Goal: Task Accomplishment & Management: Use online tool/utility

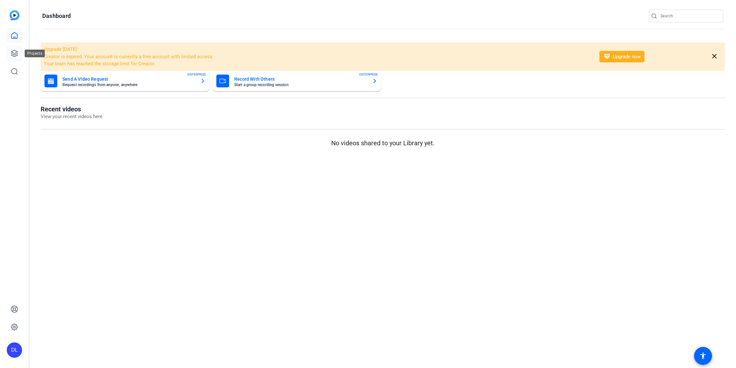
click at [17, 56] on icon at bounding box center [15, 54] width 8 height 8
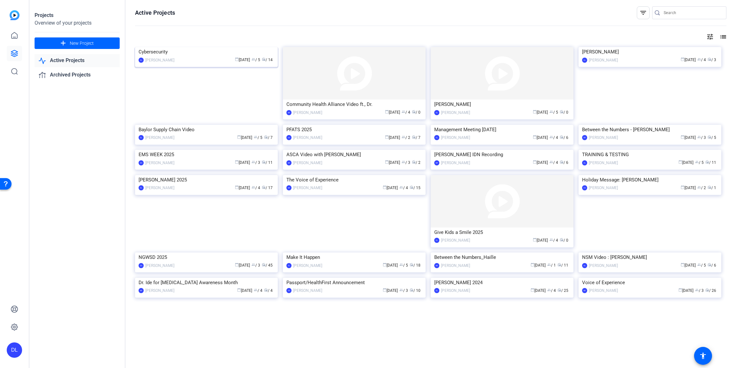
click at [153, 47] on img at bounding box center [206, 47] width 143 height 0
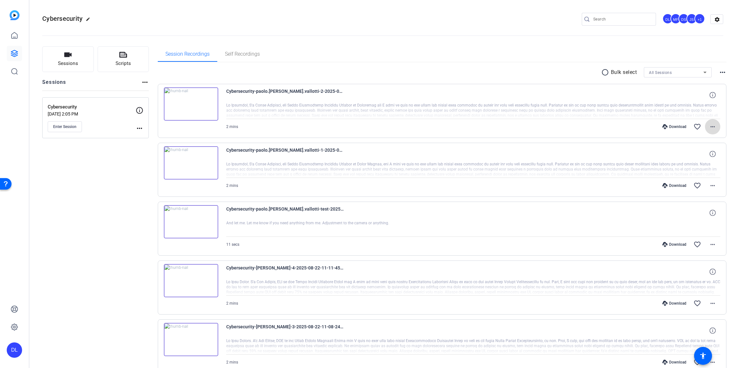
click at [712, 126] on mat-icon "more_horiz" at bounding box center [713, 127] width 8 height 8
click at [694, 154] on span "Download MP4" at bounding box center [696, 156] width 38 height 8
click at [710, 186] on mat-icon "more_horiz" at bounding box center [713, 186] width 8 height 8
click at [699, 215] on span "Download MP4" at bounding box center [696, 215] width 38 height 8
click at [710, 242] on mat-icon "more_horiz" at bounding box center [713, 245] width 8 height 8
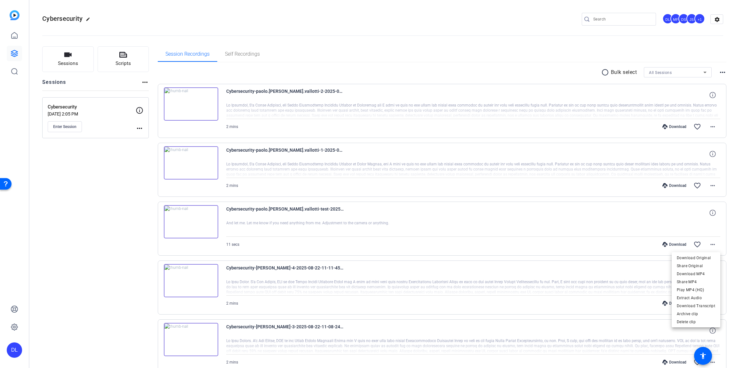
click at [706, 271] on span "Download MP4" at bounding box center [696, 274] width 38 height 8
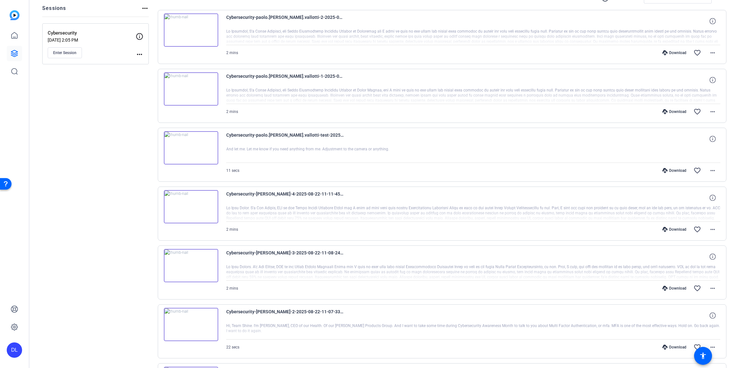
scroll to position [76, 0]
click at [57, 52] on span "Enter Session" at bounding box center [64, 50] width 23 height 5
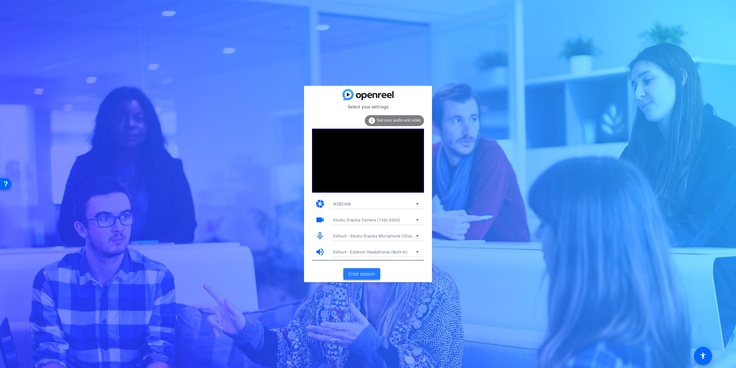
click at [374, 275] on span "Enter session" at bounding box center [362, 274] width 27 height 7
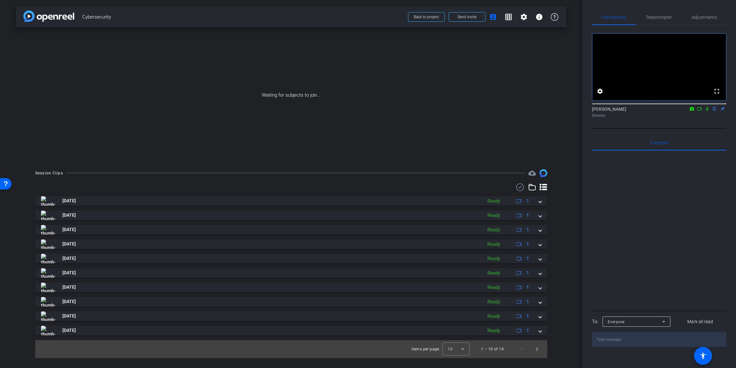
click at [700, 111] on icon at bounding box center [699, 109] width 5 height 4
click at [716, 111] on icon at bounding box center [715, 109] width 5 height 4
click at [656, 18] on span "Teleprompter" at bounding box center [659, 17] width 26 height 4
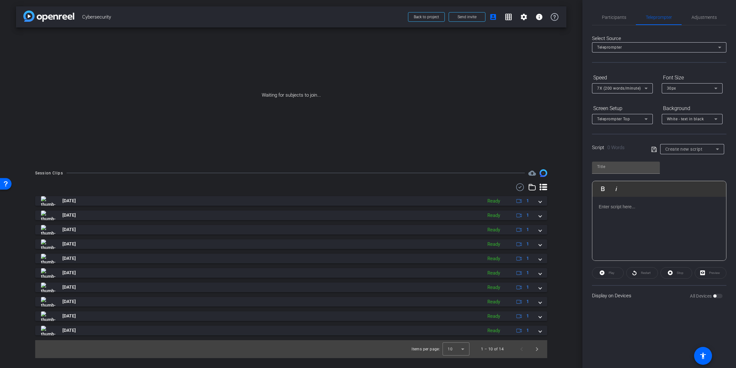
click at [657, 206] on p at bounding box center [659, 206] width 121 height 7
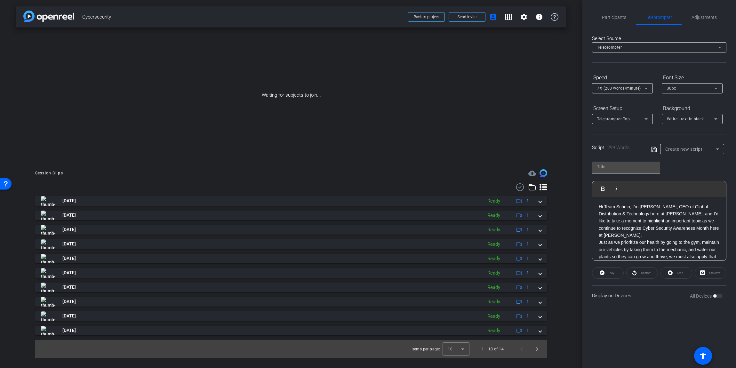
scroll to position [201, 0]
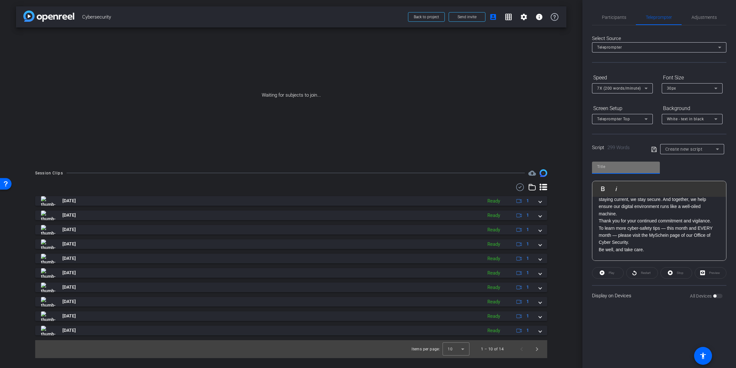
click at [625, 169] on input "text" at bounding box center [626, 167] width 58 height 8
type input "ANDREA"
click at [653, 150] on icon at bounding box center [655, 150] width 6 height 8
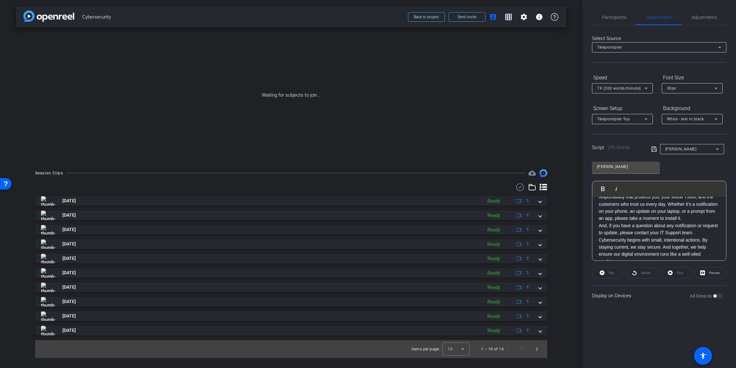
scroll to position [155, 0]
click at [714, 273] on span "Preview" at bounding box center [714, 273] width 11 height 4
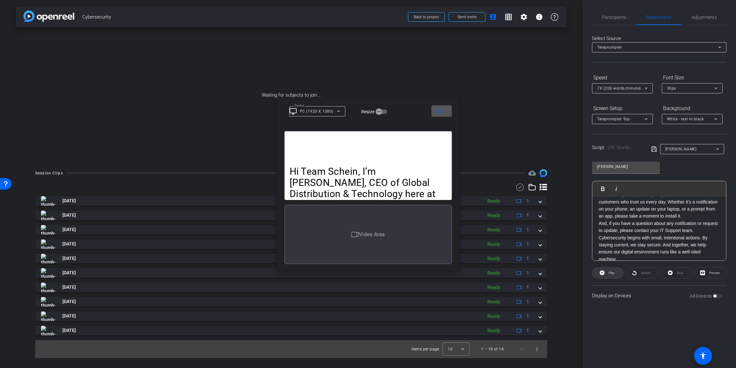
click at [605, 276] on span at bounding box center [608, 272] width 31 height 15
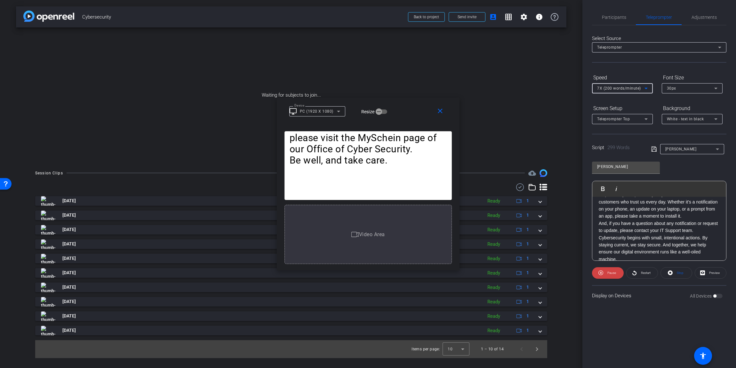
click at [613, 88] on span "7X (200 words/minute)" at bounding box center [619, 88] width 44 height 4
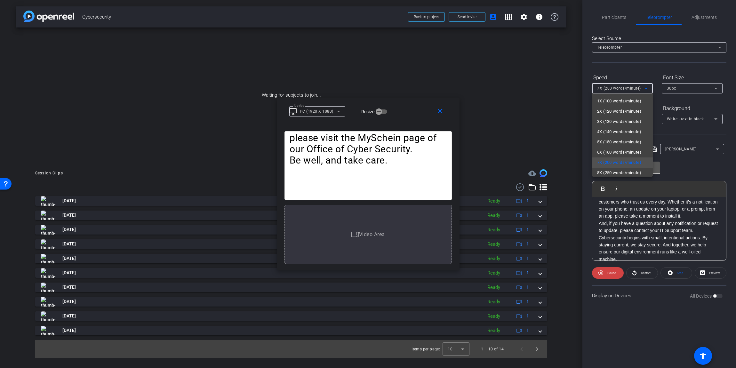
click at [603, 173] on span "8X (250 words/minute)" at bounding box center [619, 173] width 44 height 8
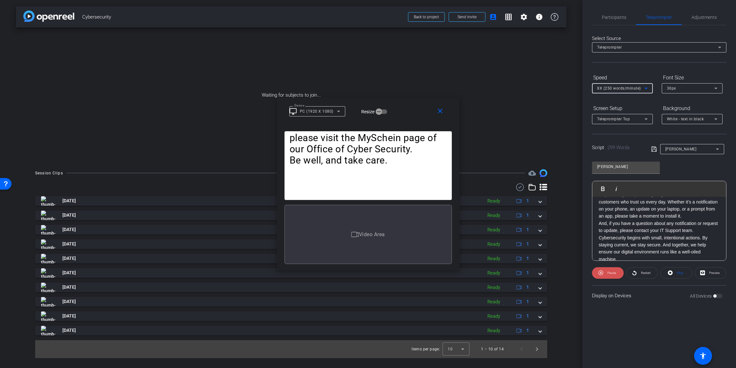
click at [608, 271] on span "Pause" at bounding box center [612, 273] width 9 height 4
click at [443, 113] on mat-icon "close" at bounding box center [440, 111] width 8 height 8
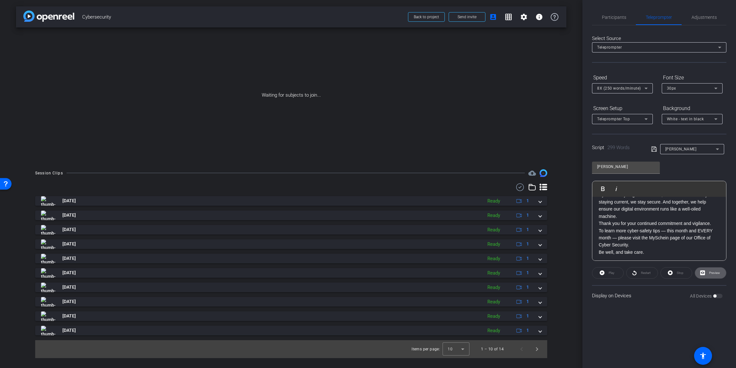
scroll to position [207, 0]
click at [598, 245] on div "Hi Team Schein, I’m Andrea Albertini, CEO of Global Distribution & Technology h…" at bounding box center [660, 125] width 134 height 271
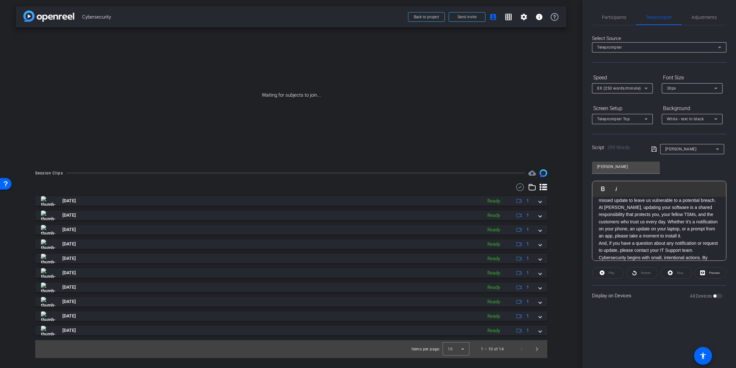
scroll to position [135, 0]
click at [651, 148] on div "Script 299 Words ANDREA" at bounding box center [659, 144] width 134 height 20
click at [653, 148] on icon at bounding box center [654, 149] width 5 height 5
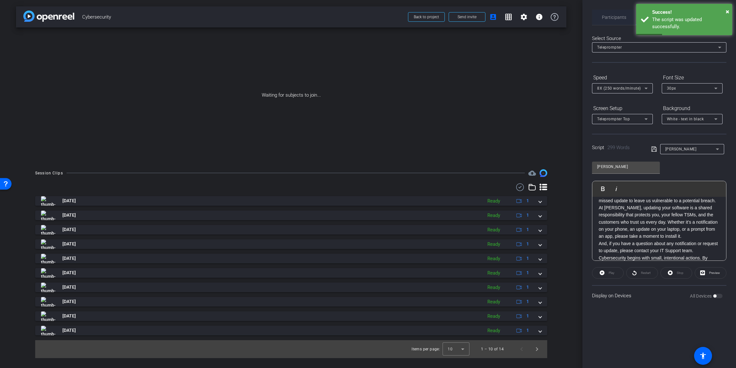
click at [615, 17] on span "Participants" at bounding box center [614, 17] width 24 height 4
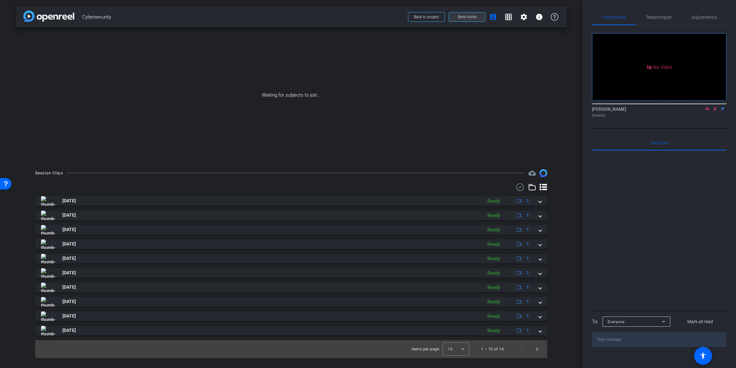
click at [473, 17] on span "Send invite" at bounding box center [467, 16] width 19 height 5
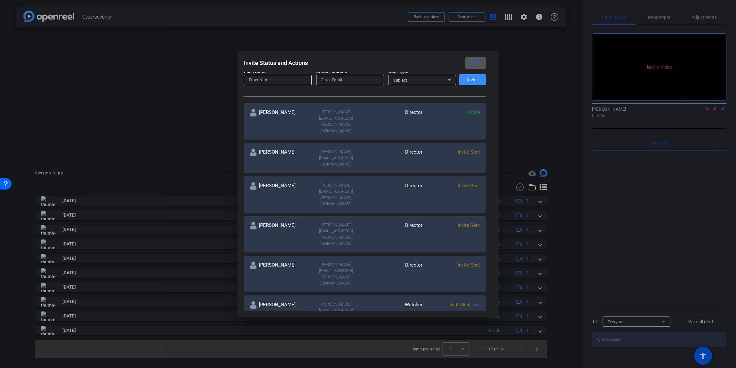
scroll to position [95, 0]
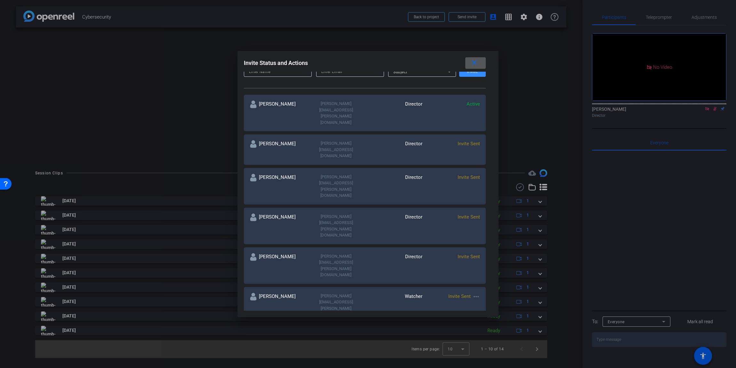
click at [477, 293] on mat-icon "more_horiz" at bounding box center [477, 297] width 8 height 8
click at [484, 235] on span "Re-Send Invite" at bounding box center [502, 235] width 48 height 8
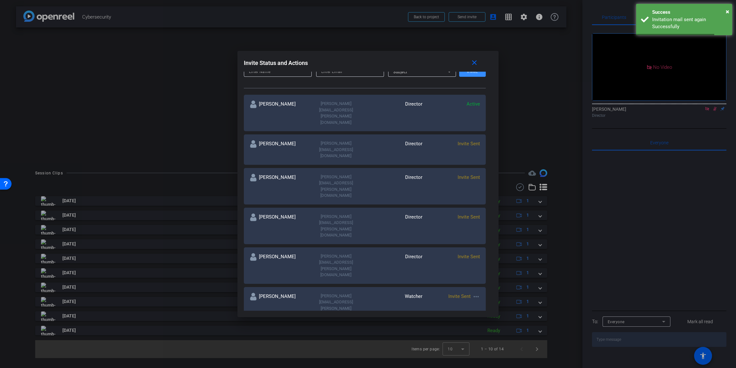
click at [477, 333] on mat-icon "more_horiz" at bounding box center [477, 337] width 8 height 8
click at [482, 258] on span "Re-Send Invite" at bounding box center [502, 258] width 48 height 8
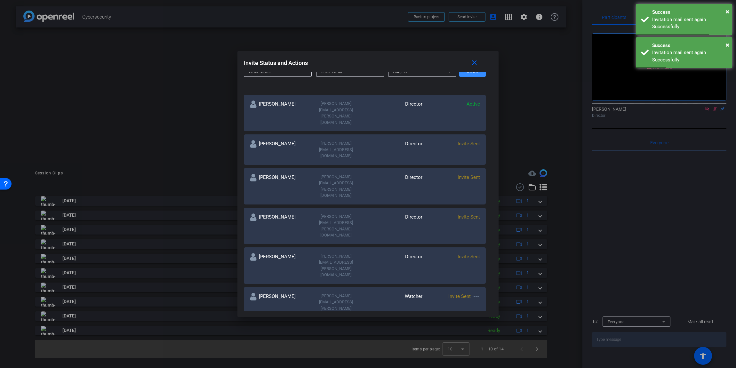
click at [490, 279] on span "Re-Send Invite" at bounding box center [502, 280] width 48 height 8
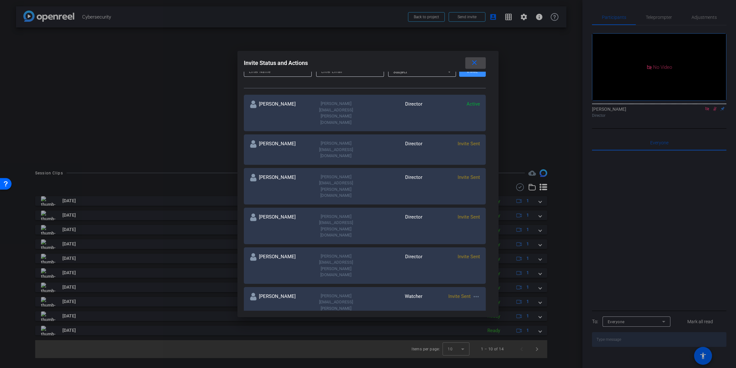
click at [475, 62] on mat-icon "close" at bounding box center [475, 63] width 8 height 8
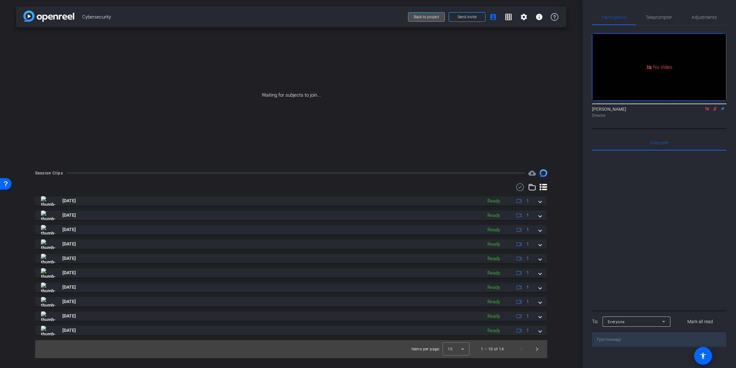
drag, startPoint x: 433, startPoint y: 19, endPoint x: 432, endPoint y: 24, distance: 5.3
click at [433, 20] on span at bounding box center [427, 16] width 36 height 15
